Goal: Task Accomplishment & Management: Complete application form

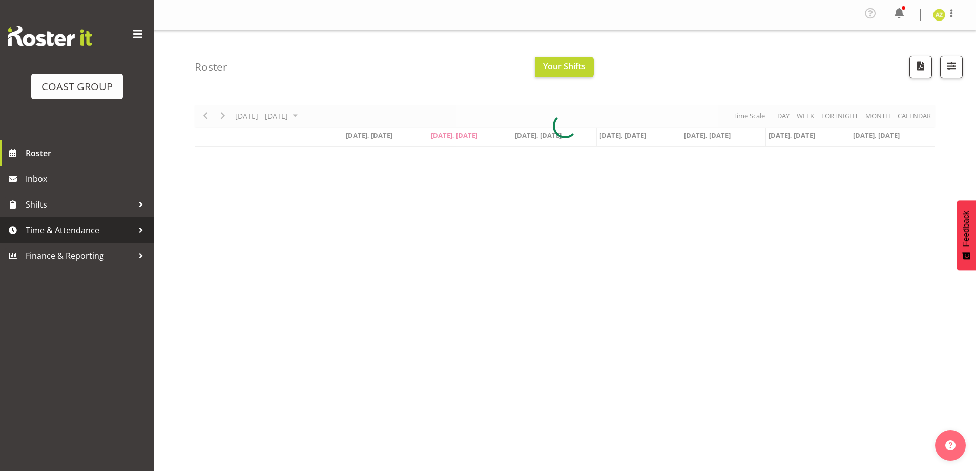
click at [78, 230] on span "Time & Attendance" at bounding box center [80, 229] width 108 height 15
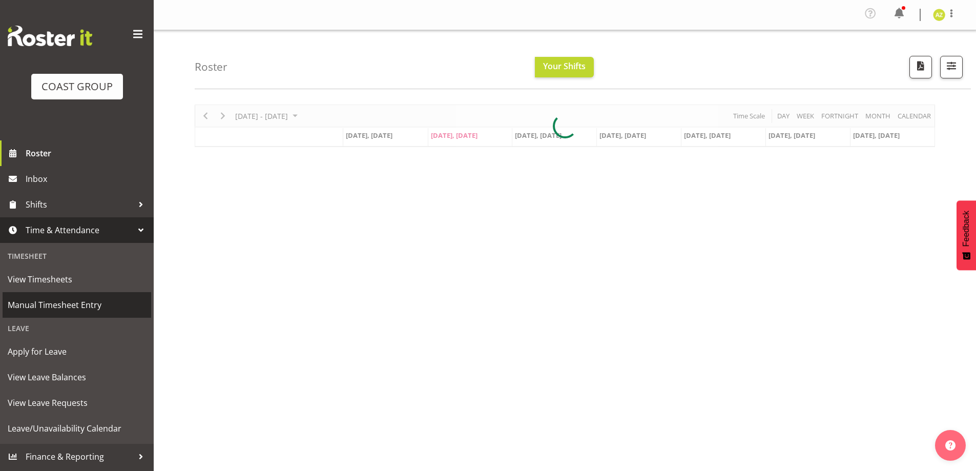
click at [78, 306] on span "Manual Timesheet Entry" at bounding box center [77, 304] width 138 height 15
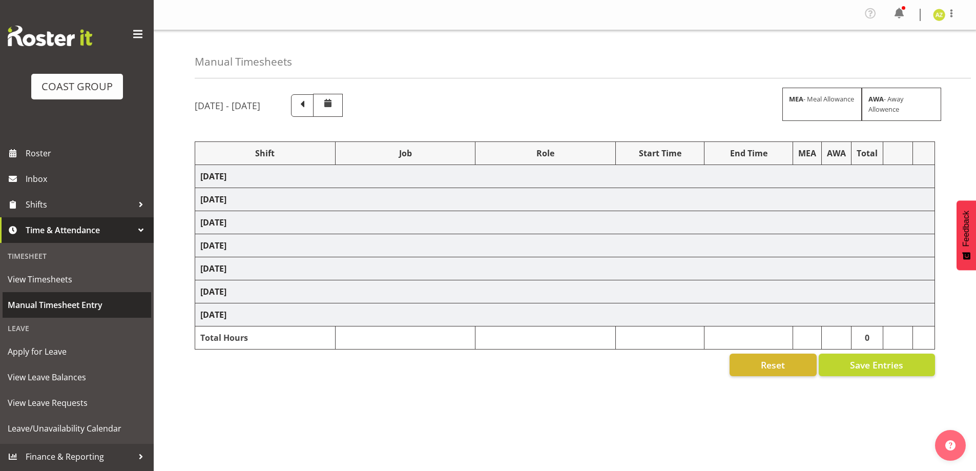
select select "47759"
select select "7032"
select select "47759"
select select "7032"
select select "8"
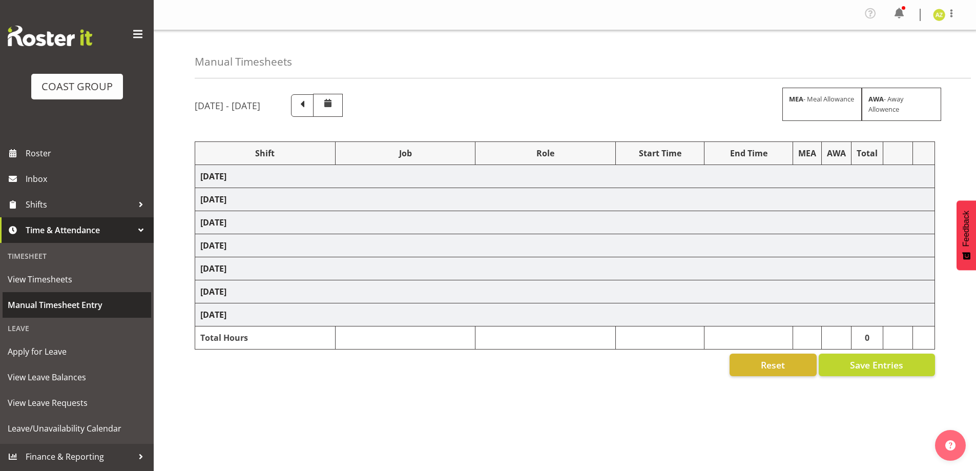
select select "47759"
select select "7032"
select select "47759"
select select "7032"
select select "47759"
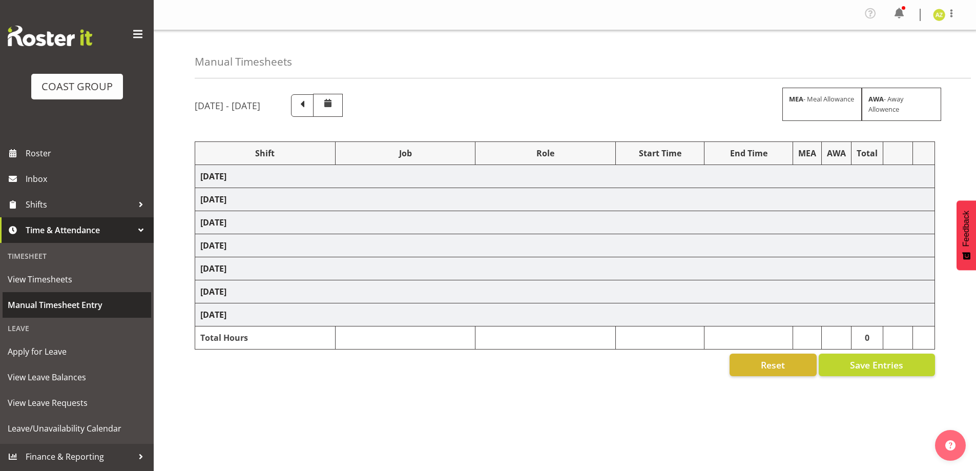
select select "7032"
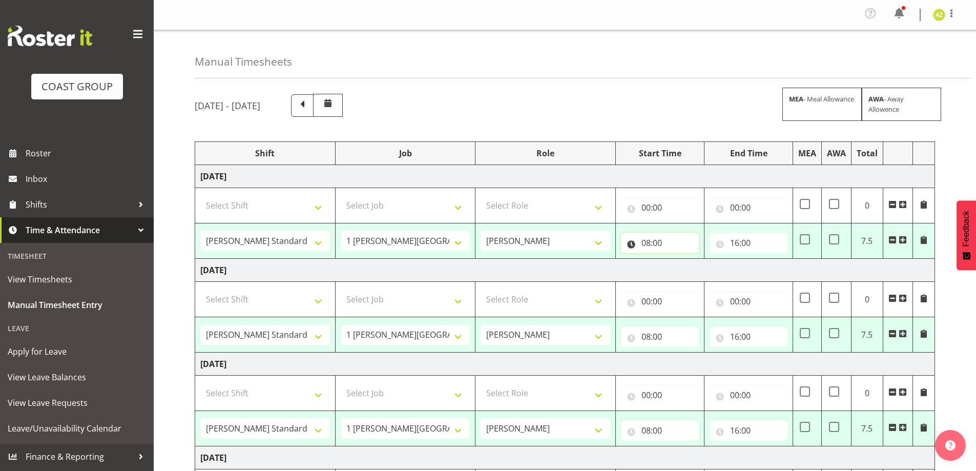
click at [653, 240] on input "08:00" at bounding box center [660, 243] width 78 height 20
click at [686, 268] on select "00 01 02 03 04 05 06 07 08 09 10 11 12 13 14 15 16 17 18 19 20 21 22 23" at bounding box center [690, 269] width 23 height 20
select select "7"
click at [679, 259] on select "00 01 02 03 04 05 06 07 08 09 10 11 12 13 14 15 16 17 18 19 20 21 22 23" at bounding box center [690, 269] width 23 height 20
type input "07:00"
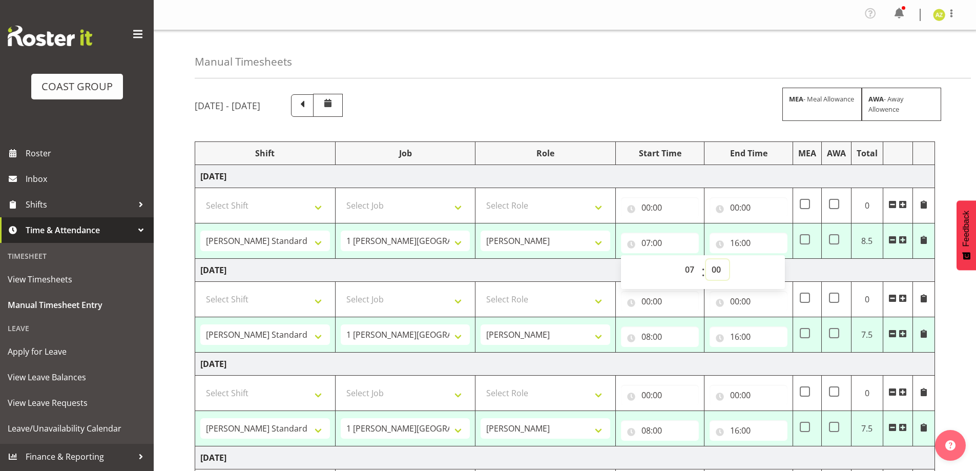
click at [720, 272] on select "00 01 02 03 04 05 06 07 08 09 10 11 12 13 14 15 16 17 18 19 20 21 22 23 24 25 2…" at bounding box center [717, 269] width 23 height 20
select select "30"
click at [706, 259] on select "00 01 02 03 04 05 06 07 08 09 10 11 12 13 14 15 16 17 18 19 20 21 22 23 24 25 2…" at bounding box center [717, 269] width 23 height 20
type input "07:30"
click at [669, 333] on input "08:00" at bounding box center [660, 336] width 78 height 20
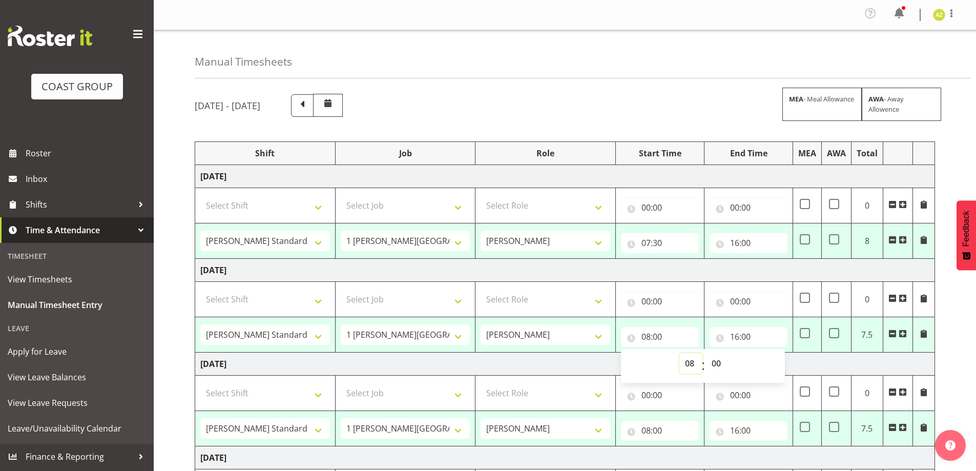
drag, startPoint x: 687, startPoint y: 363, endPoint x: 686, endPoint y: 353, distance: 10.3
click at [687, 363] on select "00 01 02 03 04 05 06 07 08 09 10 11 12 13 14 15 16 17 18 19 20 21 22 23" at bounding box center [690, 363] width 23 height 20
select select "7"
click at [679, 353] on select "00 01 02 03 04 05 06 07 08 09 10 11 12 13 14 15 16 17 18 19 20 21 22 23" at bounding box center [690, 363] width 23 height 20
type input "07:00"
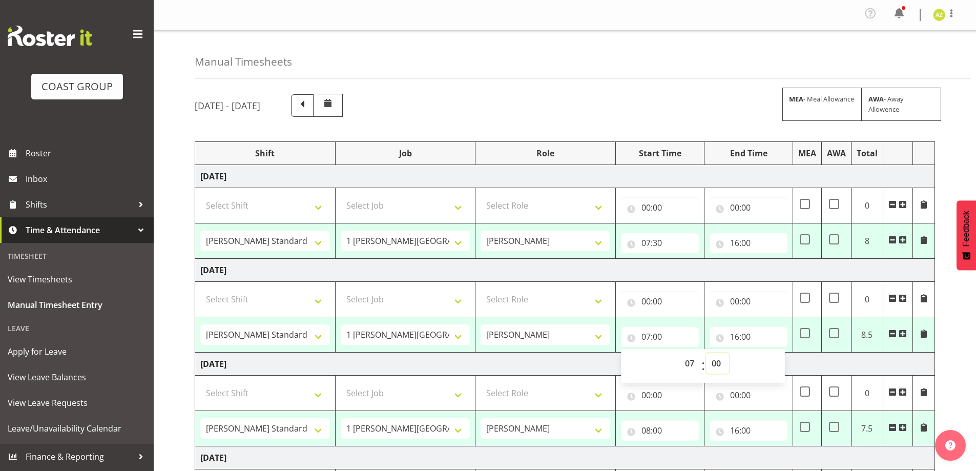
drag, startPoint x: 718, startPoint y: 366, endPoint x: 717, endPoint y: 360, distance: 6.7
click at [718, 366] on select "00 01 02 03 04 05 06 07 08 09 10 11 12 13 14 15 16 17 18 19 20 21 22 23 24 25 2…" at bounding box center [717, 363] width 23 height 20
select select "30"
click at [706, 353] on select "00 01 02 03 04 05 06 07 08 09 10 11 12 13 14 15 16 17 18 19 20 21 22 23 24 25 2…" at bounding box center [717, 363] width 23 height 20
type input "07:30"
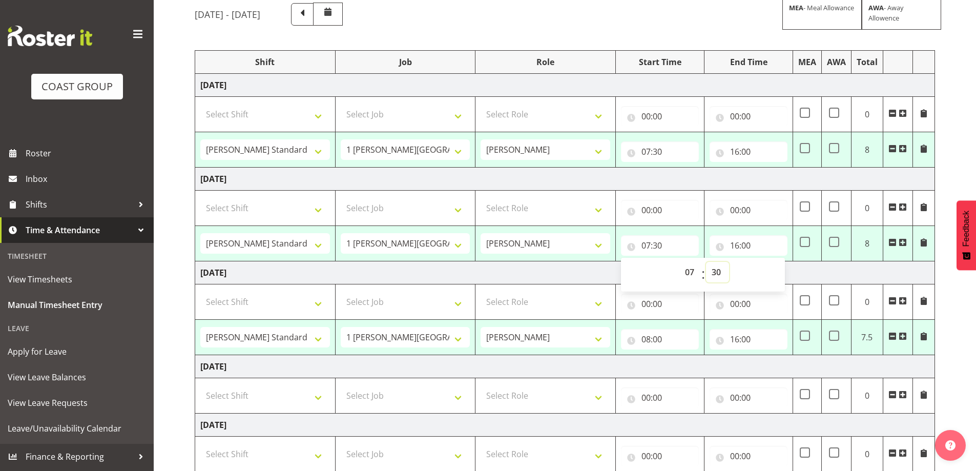
scroll to position [102, 0]
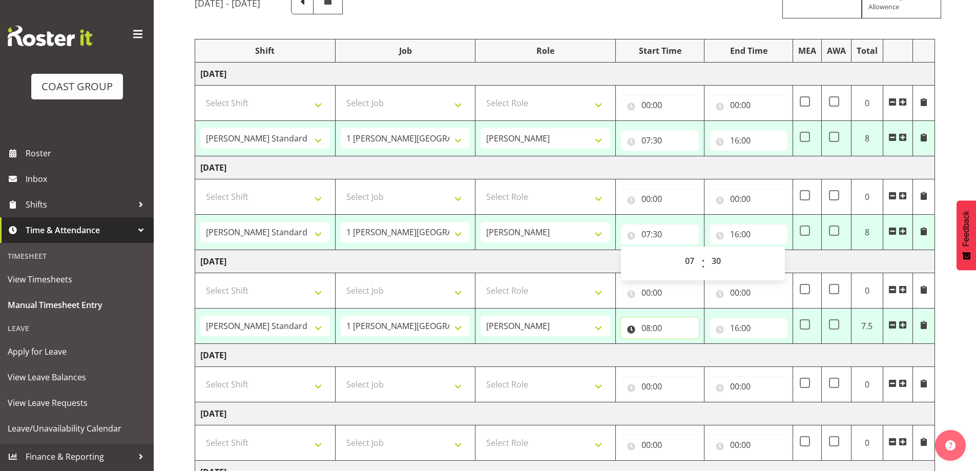
click at [652, 325] on input "08:00" at bounding box center [660, 328] width 78 height 20
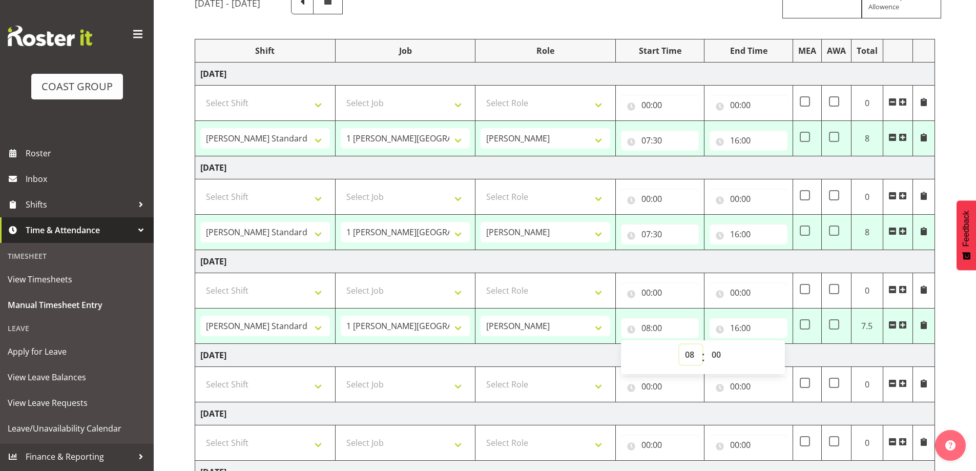
click at [691, 355] on select "00 01 02 03 04 05 06 07 08 09 10 11 12 13 14 15 16 17 18 19 20 21 22 23" at bounding box center [690, 354] width 23 height 20
select select "7"
click at [679, 344] on select "00 01 02 03 04 05 06 07 08 09 10 11 12 13 14 15 16 17 18 19 20 21 22 23" at bounding box center [690, 354] width 23 height 20
type input "07:00"
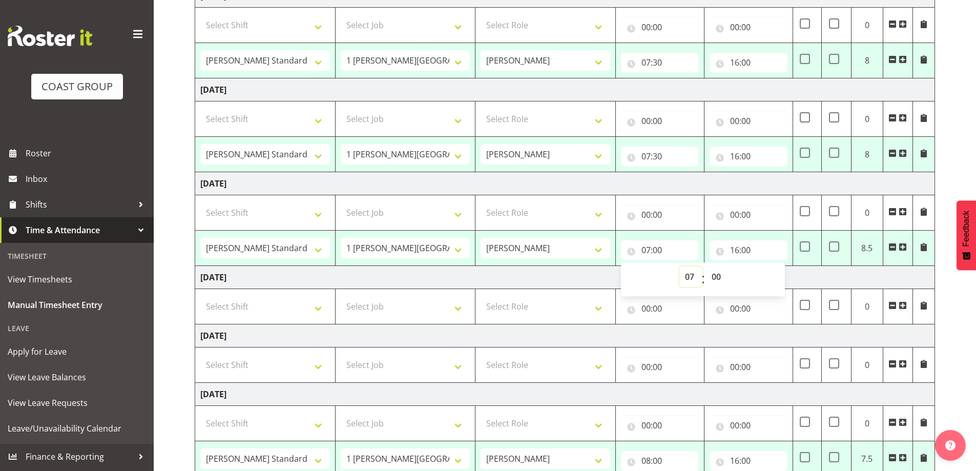
scroll to position [205, 0]
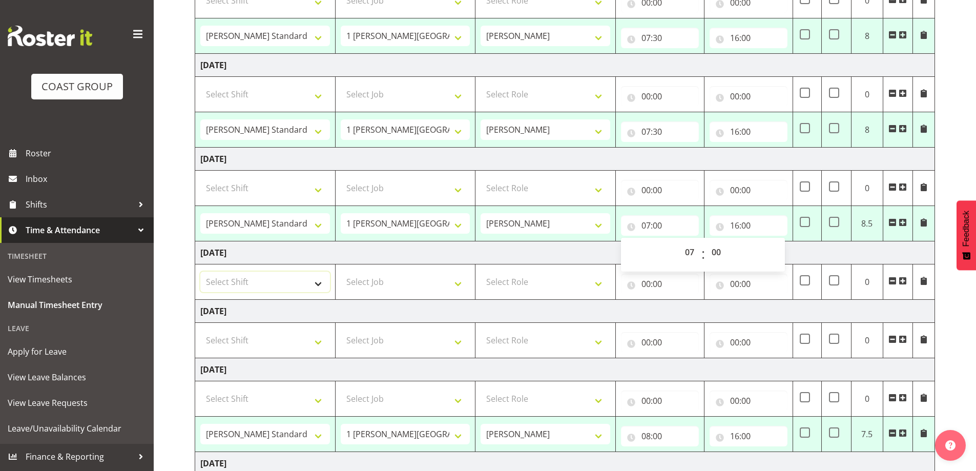
click at [316, 284] on select "Select Shift 1 Carlton Wellington EHS Work Carlton Wellington Standard Hours" at bounding box center [265, 281] width 130 height 20
select select "47759"
click at [200, 271] on select "Select Shift 1 Carlton Wellington EHS Work Carlton Wellington Standard Hours" at bounding box center [265, 281] width 130 height 20
click at [457, 282] on select "Select Job 1 Carlton Events 1 Carlton Hamilton 1 Carlton Wellington 1 EHS WAREH…" at bounding box center [406, 281] width 130 height 20
select select "7032"
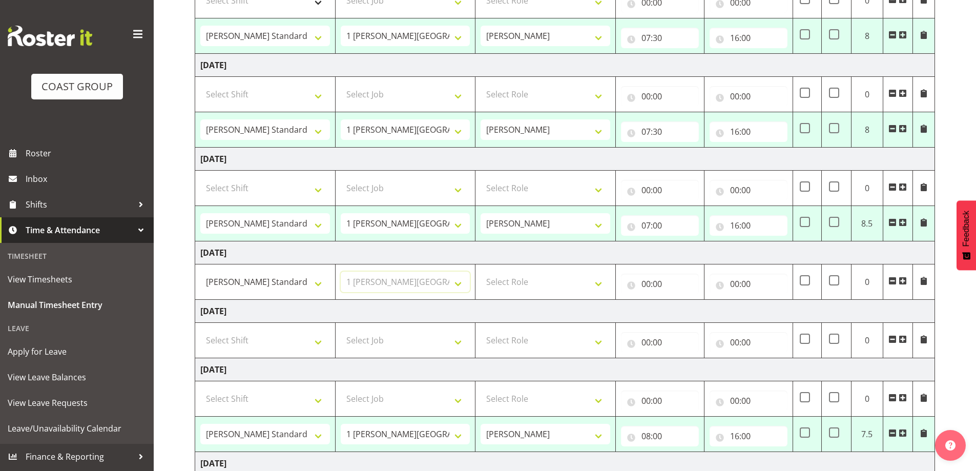
click at [341, 271] on select "Select Job 1 Carlton Events 1 Carlton Hamilton 1 Carlton Wellington 1 EHS WAREH…" at bounding box center [406, 281] width 130 height 20
click at [602, 282] on select "Select Role CARLTON WELLINGTON" at bounding box center [545, 281] width 130 height 20
select select "1339"
click at [480, 271] on select "Select Role CARLTON WELLINGTON" at bounding box center [545, 281] width 130 height 20
click at [667, 288] on input "00:00" at bounding box center [660, 283] width 78 height 20
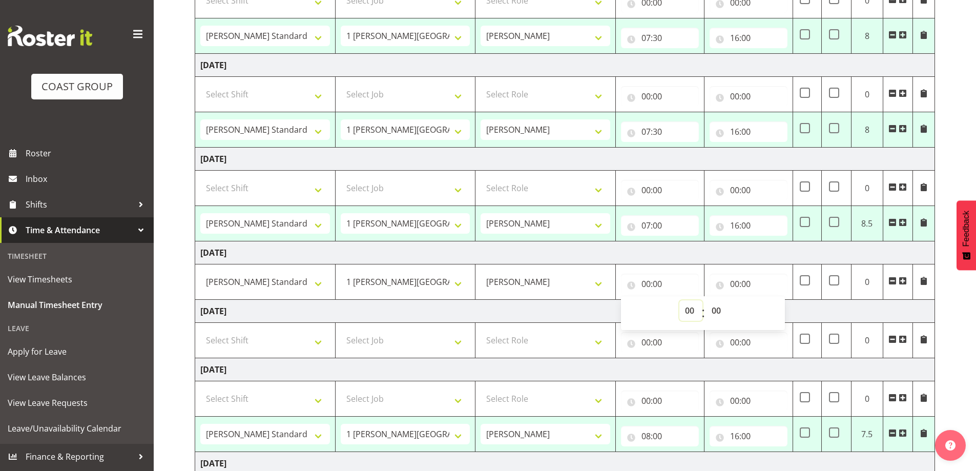
click at [686, 309] on select "00 01 02 03 04 05 06 07 08 09 10 11 12 13 14 15 16 17 18 19 20 21 22 23" at bounding box center [690, 310] width 23 height 20
select select "8"
click at [679, 300] on select "00 01 02 03 04 05 06 07 08 09 10 11 12 13 14 15 16 17 18 19 20 21 22 23" at bounding box center [690, 310] width 23 height 20
type input "08:00"
click at [718, 309] on select "00 01 02 03 04 05 06 07 08 09 10 11 12 13 14 15 16 17 18 19 20 21 22 23 24 25 2…" at bounding box center [717, 310] width 23 height 20
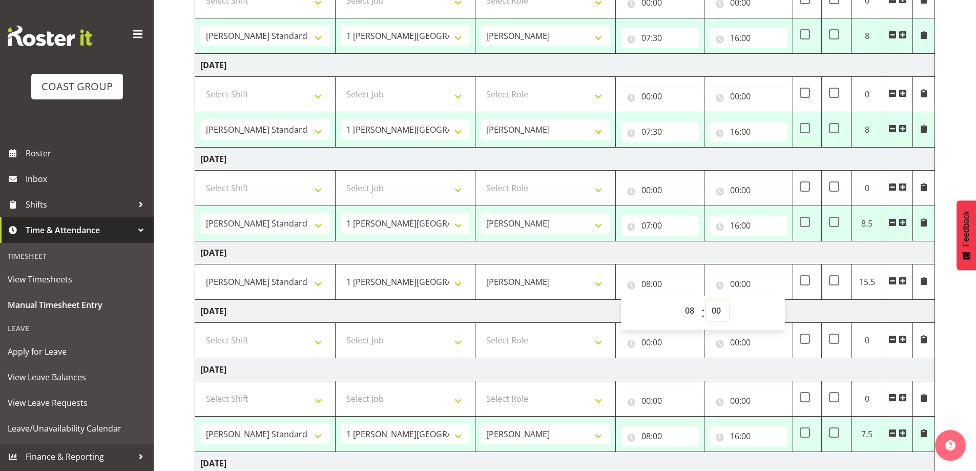
select select "30"
click at [706, 300] on select "00 01 02 03 04 05 06 07 08 09 10 11 12 13 14 15 16 17 18 19 20 21 22 23 24 25 2…" at bounding box center [717, 310] width 23 height 20
type input "08:30"
click at [749, 284] on input "00:00" at bounding box center [748, 283] width 78 height 20
click at [776, 311] on select "00 01 02 03 04 05 06 07 08 09 10 11 12 13 14 15 16 17 18 19 20 21 22 23" at bounding box center [779, 310] width 23 height 20
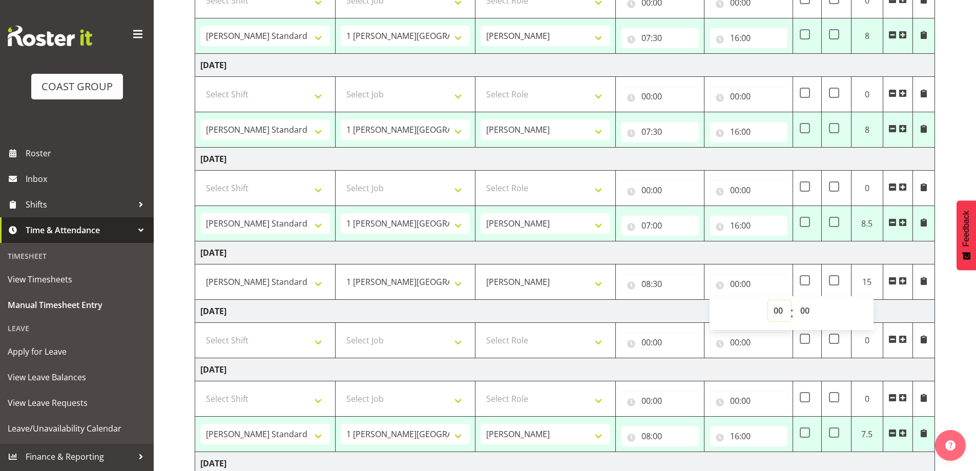
select select "12"
click at [768, 300] on select "00 01 02 03 04 05 06 07 08 09 10 11 12 13 14 15 16 17 18 19 20 21 22 23" at bounding box center [779, 310] width 23 height 20
type input "12:00"
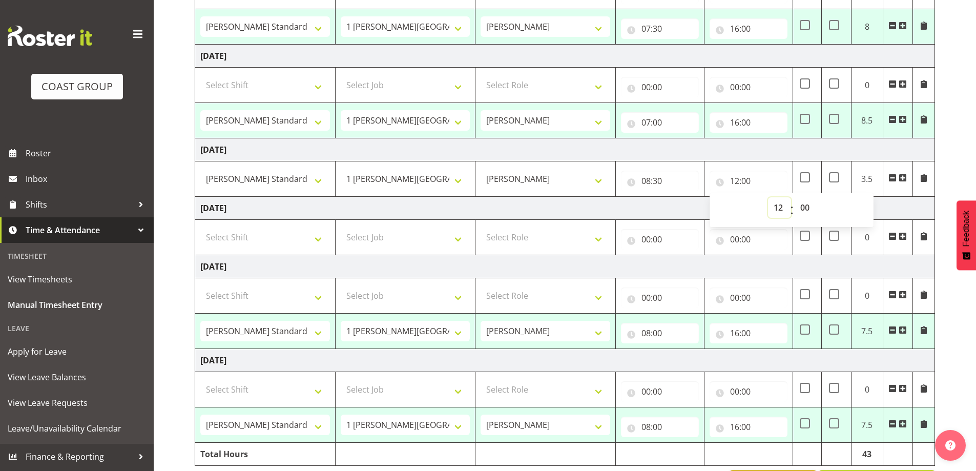
scroll to position [345, 0]
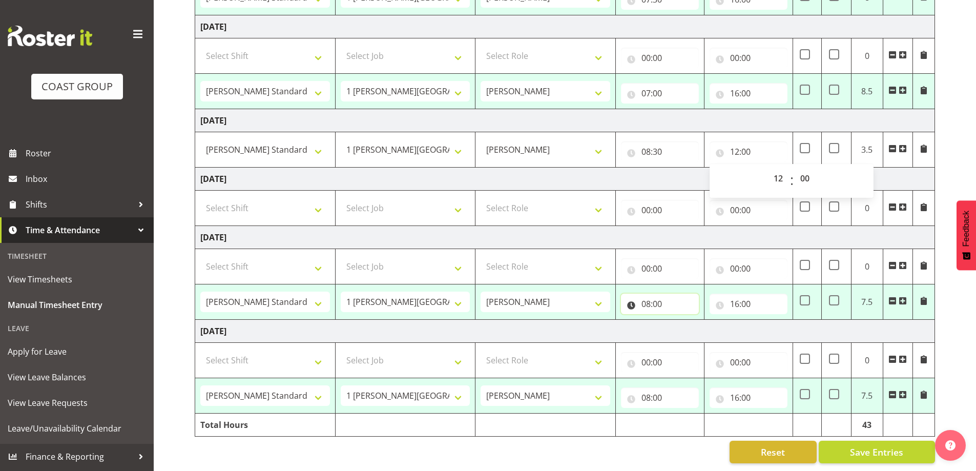
click at [656, 293] on input "08:00" at bounding box center [660, 303] width 78 height 20
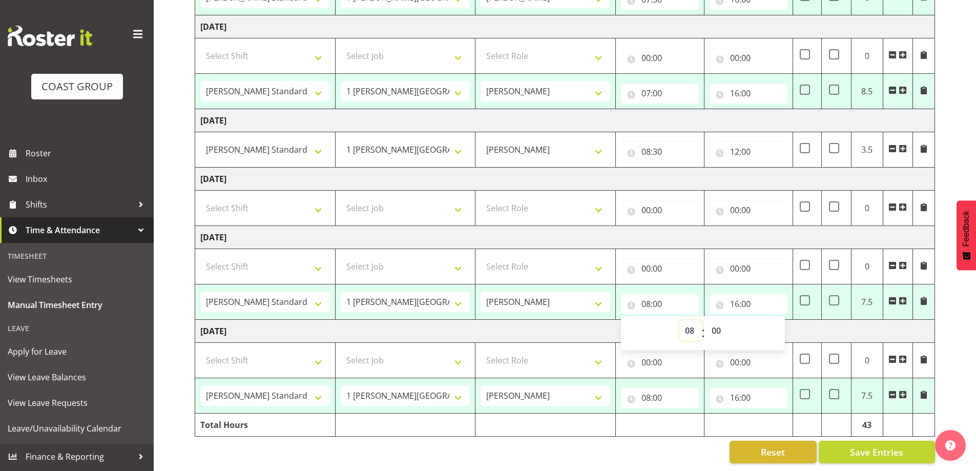
drag, startPoint x: 692, startPoint y: 322, endPoint x: 687, endPoint y: 315, distance: 8.0
click at [692, 322] on select "00 01 02 03 04 05 06 07 08 09 10 11 12 13 14 15 16 17 18 19 20 21 22 23" at bounding box center [690, 330] width 23 height 20
select select "7"
click at [679, 320] on select "00 01 02 03 04 05 06 07 08 09 10 11 12 13 14 15 16 17 18 19 20 21 22 23" at bounding box center [690, 330] width 23 height 20
type input "07:00"
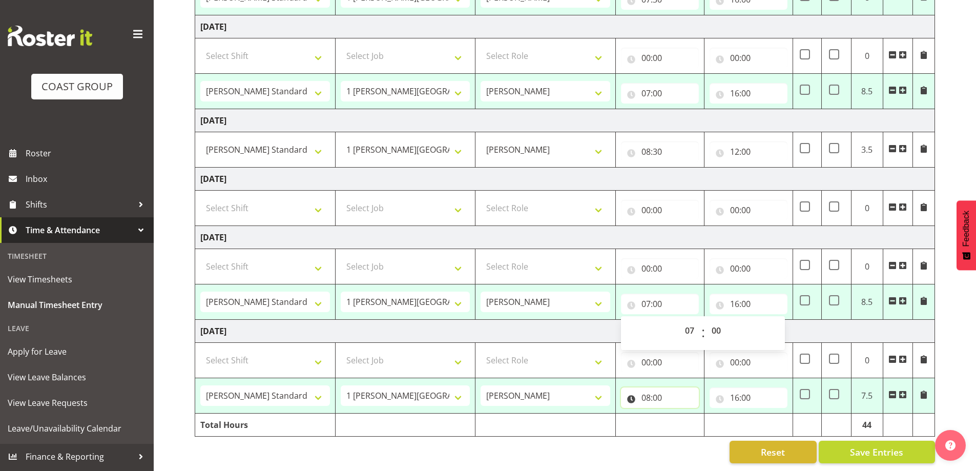
click at [660, 397] on input "08:00" at bounding box center [660, 397] width 78 height 20
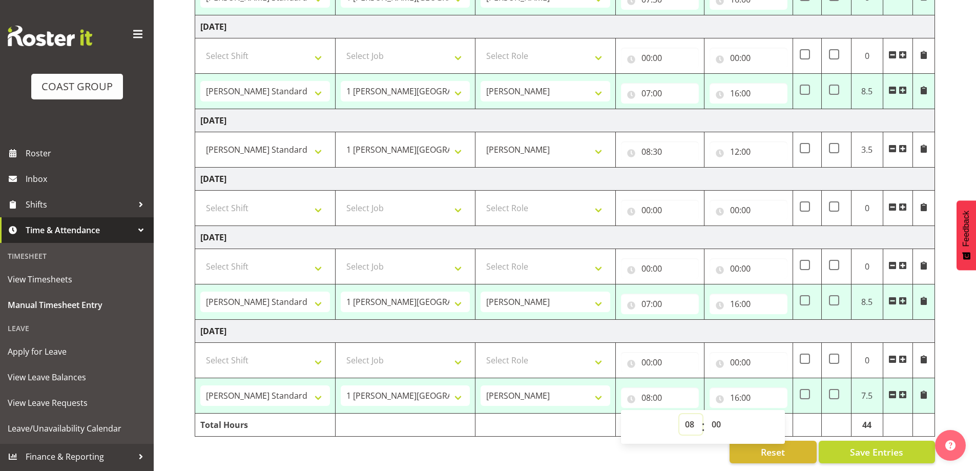
click at [690, 421] on select "00 01 02 03 04 05 06 07 08 09 10 11 12 13 14 15 16 17 18 19 20 21 22 23" at bounding box center [690, 424] width 23 height 20
select select "7"
click at [679, 414] on select "00 01 02 03 04 05 06 07 08 09 10 11 12 13 14 15 16 17 18 19 20 21 22 23" at bounding box center [690, 424] width 23 height 20
type input "07:00"
click at [718, 417] on select "00 01 02 03 04 05 06 07 08 09 10 11 12 13 14 15 16 17 18 19 20 21 22 23 24 25 2…" at bounding box center [717, 424] width 23 height 20
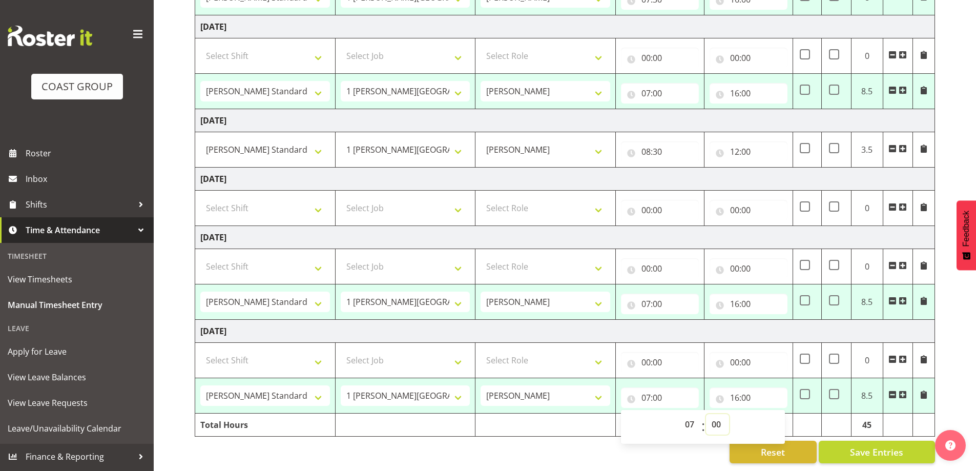
select select "45"
click at [706, 414] on select "00 01 02 03 04 05 06 07 08 09 10 11 12 13 14 15 16 17 18 19 20 21 22 23 24 25 2…" at bounding box center [717, 424] width 23 height 20
type input "07:45"
click at [877, 447] on span "Save Entries" at bounding box center [876, 451] width 53 height 13
select select "47759"
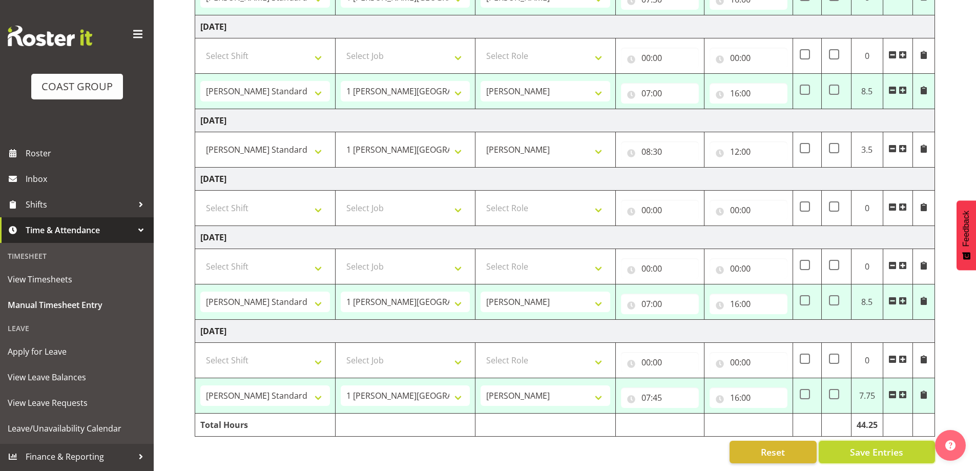
select select "7032"
type input "07:30"
type input "16:00"
select select "47759"
select select "7032"
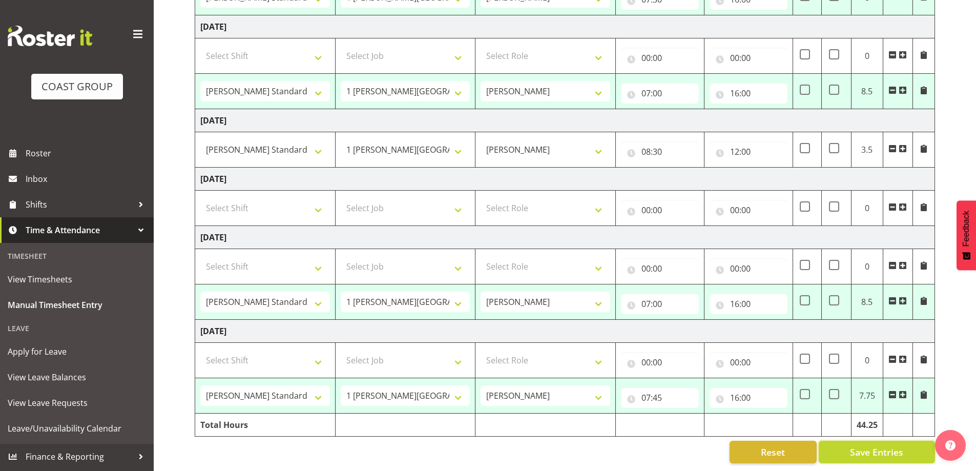
type input "07:30"
type input "16:00"
select select "47759"
select select "7032"
type input "07:00"
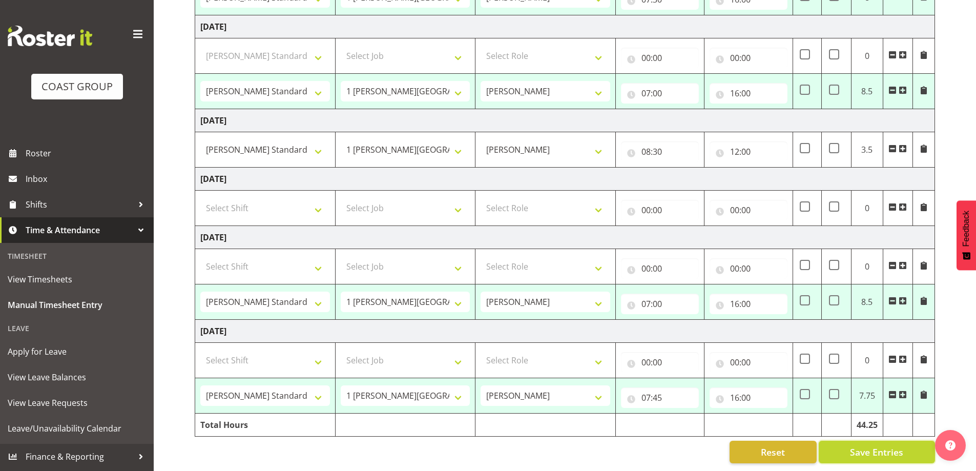
type input "16:00"
select select "47759"
select select "7032"
type input "07:00"
type input "16:00"
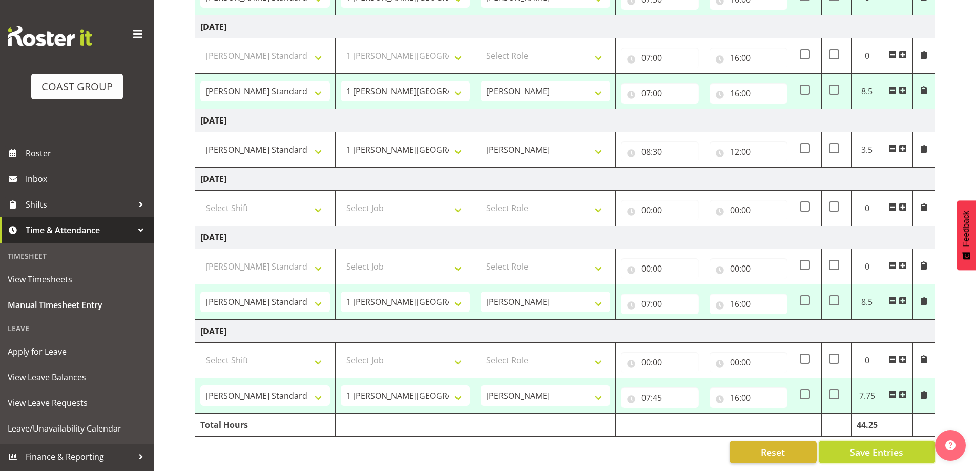
select select "47759"
select select "7032"
type input "07:45"
type input "16:00"
select select "47759"
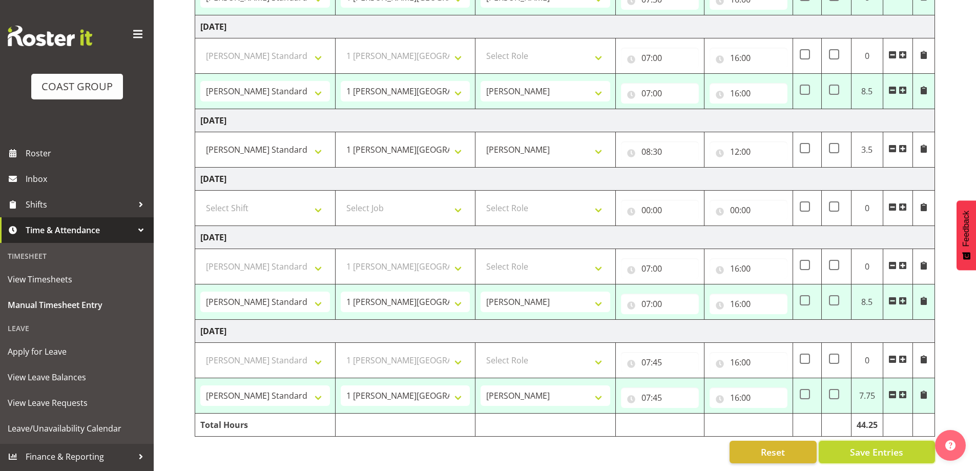
select select "7032"
select select "47759"
select select "7032"
select select "47759"
select select "7032"
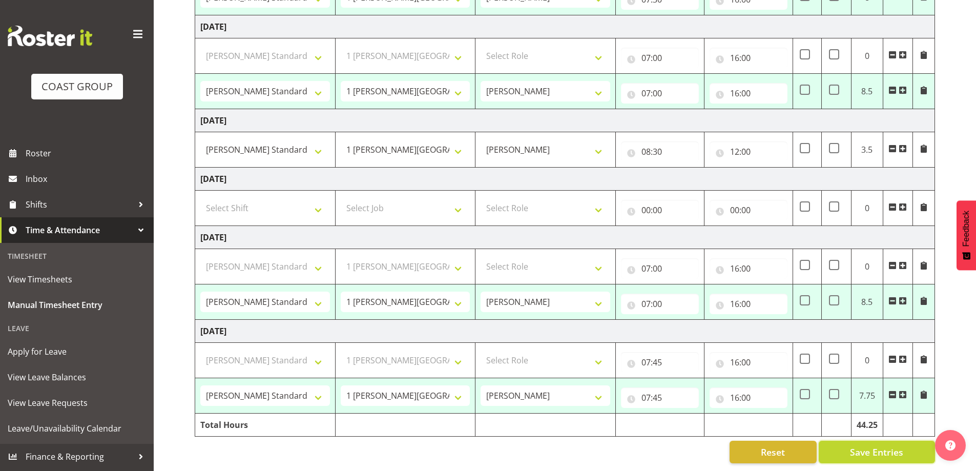
select select "47759"
select select "7032"
select select "47759"
select select "7032"
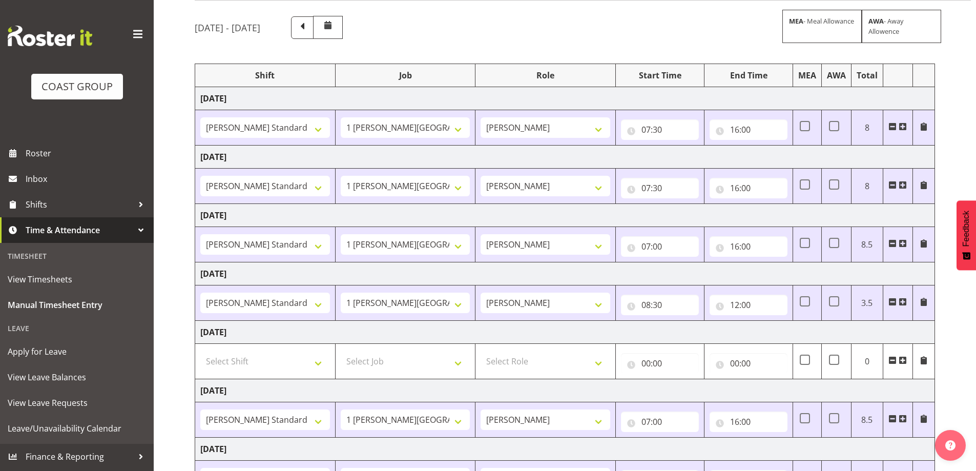
scroll to position [0, 0]
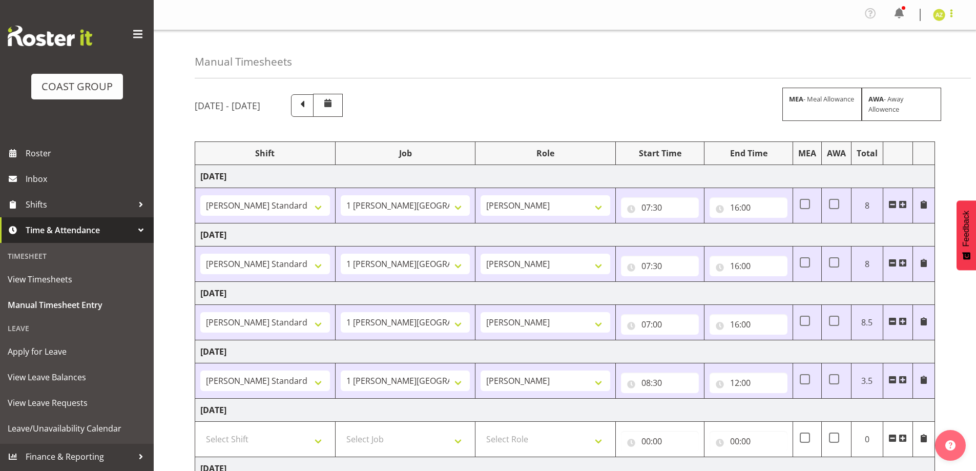
click at [953, 12] on span at bounding box center [951, 13] width 12 height 12
click at [942, 61] on link "Log Out" at bounding box center [908, 56] width 98 height 18
